Goal: Transaction & Acquisition: Purchase product/service

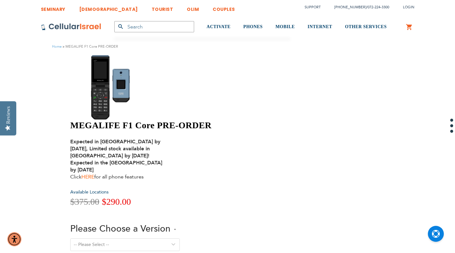
click at [94, 173] on link "HERE" at bounding box center [87, 176] width 13 height 7
click at [136, 29] on input "text" at bounding box center [154, 26] width 80 height 11
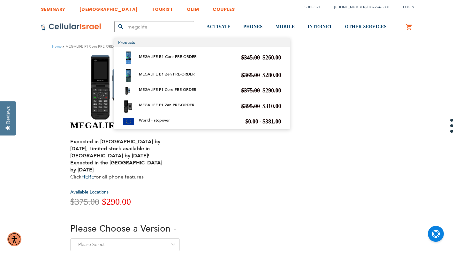
type input "megalife"
click at [180, 74] on link "MEGALIFE B1 Zen PRE-ORDER" at bounding box center [167, 74] width 56 height 5
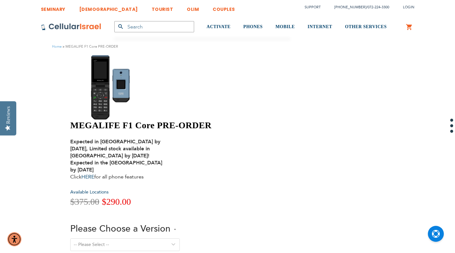
click at [180, 238] on select "-- Please Select -- Version 1. Talk - Voice only, no texting Version 2. Text - …" at bounding box center [124, 244] width 109 height 13
click at [294, 238] on div "-- Please Select -- Version 1. Talk - Voice only, no texting Version 2. Text - …" at bounding box center [182, 248] width 224 height 21
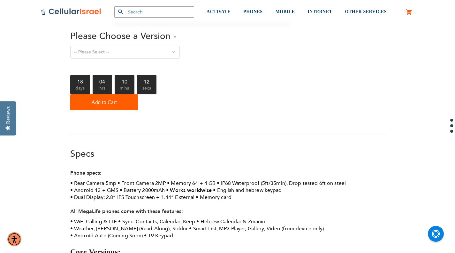
scroll to position [192, 0]
click at [282, 225] on li "Smart List, MP3 Player, Gallery, Video (from device only)" at bounding box center [256, 228] width 135 height 7
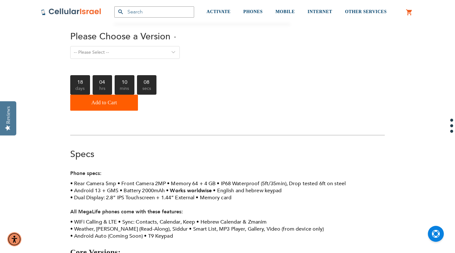
click at [282, 225] on li "Smart List, MP3 Player, Gallery, Video (from device only)" at bounding box center [256, 228] width 135 height 7
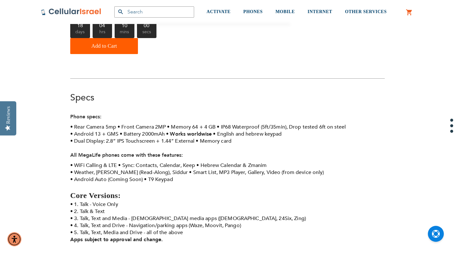
scroll to position [0, 0]
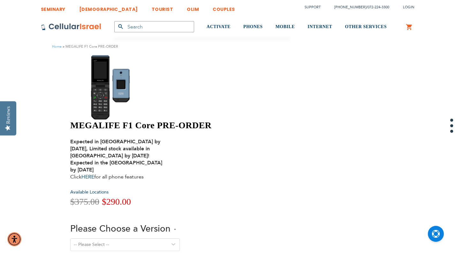
click at [180, 238] on select "-- Please Select -- Version 1. Talk - Voice only, no texting Version 2. Text - …" at bounding box center [124, 244] width 109 height 13
click at [131, 196] on span "$290.00" at bounding box center [116, 201] width 29 height 10
click at [195, 120] on h1 "MEGALIFE F1 Core PRE-ORDER" at bounding box center [182, 125] width 224 height 11
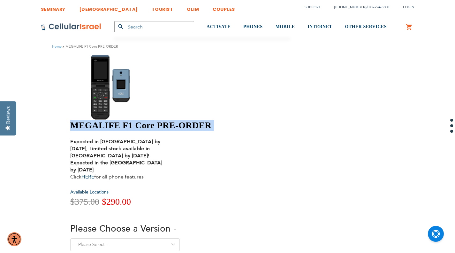
click at [195, 120] on h1 "MEGALIFE F1 Core PRE-ORDER" at bounding box center [182, 125] width 224 height 11
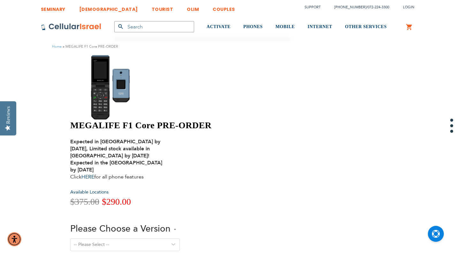
click at [160, 26] on input "text" at bounding box center [154, 26] width 80 height 11
paste input "MEGALIFE"
type input "MEGALIFE"
click at [114, 21] on button "submit" at bounding box center [120, 26] width 13 height 11
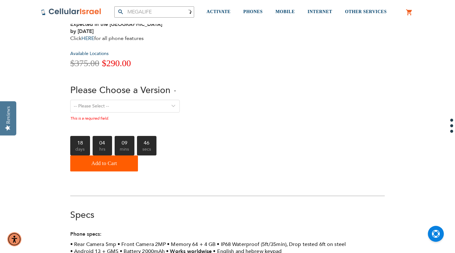
scroll to position [139, 0]
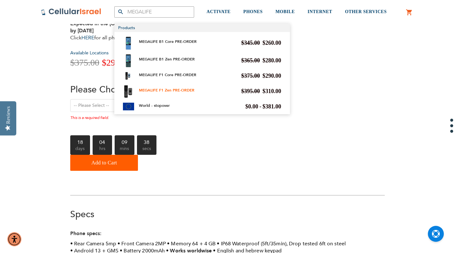
click at [160, 90] on link "MEGALIFE F1 Zen PRE-ORDER" at bounding box center [167, 89] width 56 height 5
